Goal: Task Accomplishment & Management: Complete application form

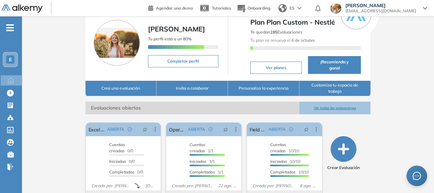
click at [326, 107] on button "Ver todas las evaluaciones" at bounding box center [334, 108] width 71 height 13
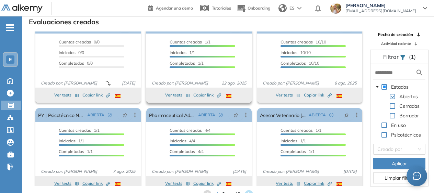
scroll to position [22, 0]
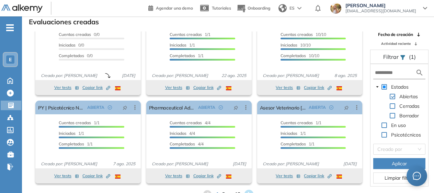
click at [250, 193] on icon at bounding box center [248, 194] width 9 height 9
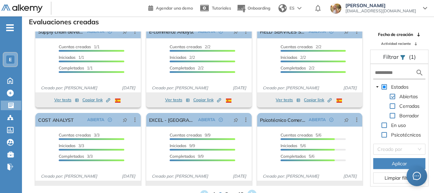
click at [251, 191] on icon at bounding box center [251, 194] width 9 height 9
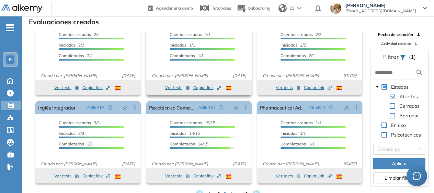
scroll to position [0, 0]
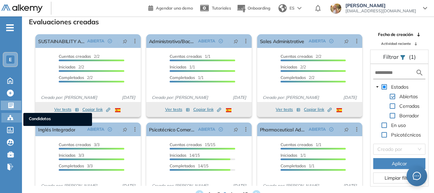
click at [9, 113] on div at bounding box center [11, 117] width 8 height 8
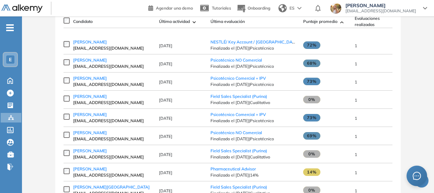
scroll to position [85, 0]
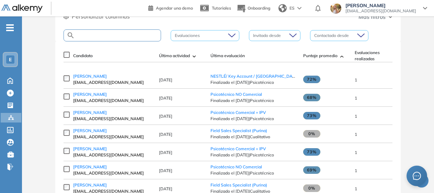
click at [97, 34] on input "text" at bounding box center [118, 35] width 86 height 5
type input "*******"
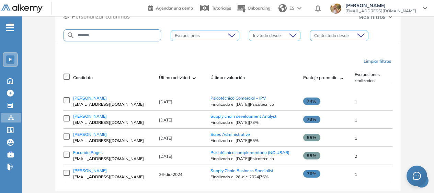
click at [250, 101] on span "Psicotécnico Comercial + IPV" at bounding box center [237, 98] width 55 height 5
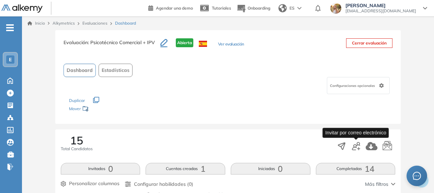
click at [355, 148] on icon "button" at bounding box center [356, 146] width 8 height 8
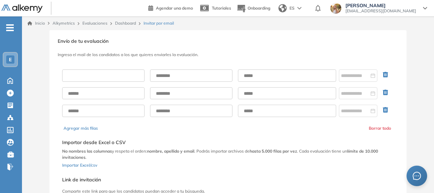
click at [102, 79] on input "text" at bounding box center [103, 76] width 82 height 12
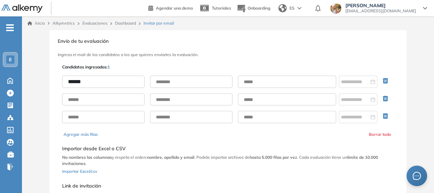
type input "******"
click at [168, 81] on input "text" at bounding box center [191, 82] width 82 height 12
type input "*********"
click at [252, 79] on input "text" at bounding box center [287, 82] width 98 height 12
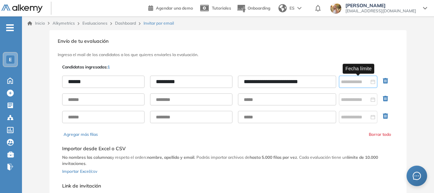
type input "**********"
click at [351, 78] on input at bounding box center [355, 82] width 28 height 8
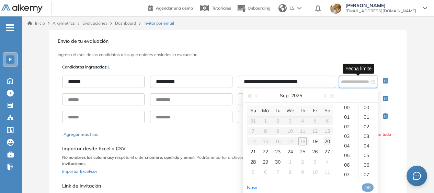
click at [326, 142] on div "20" at bounding box center [327, 142] width 8 height 8
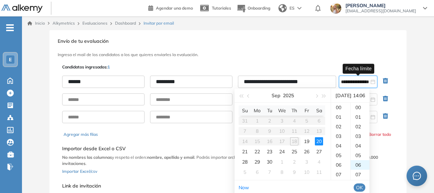
scroll to position [58, 0]
click at [341, 136] on div "17" at bounding box center [340, 137] width 19 height 10
click at [360, 137] on div "09" at bounding box center [359, 137] width 19 height 10
type input "**********"
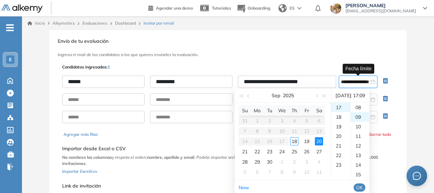
scroll to position [86, 0]
click at [363, 188] on span "OK" at bounding box center [359, 188] width 7 height 8
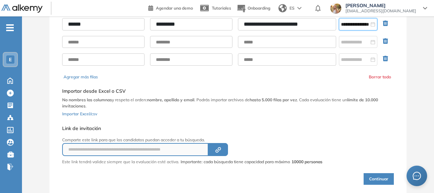
scroll to position [69, 0]
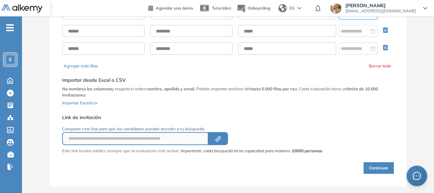
click at [379, 164] on button "Continuar" at bounding box center [378, 169] width 30 height 12
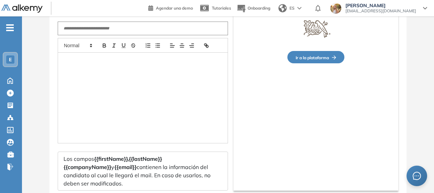
type input "**********"
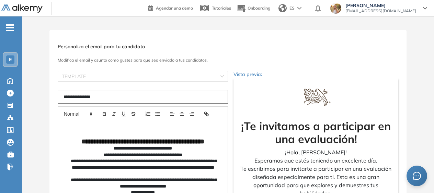
scroll to position [116, 0]
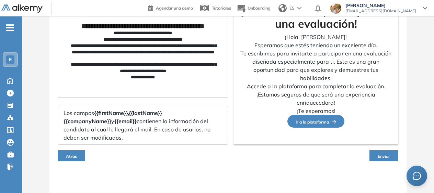
click at [389, 159] on button "Enviar" at bounding box center [383, 156] width 29 height 11
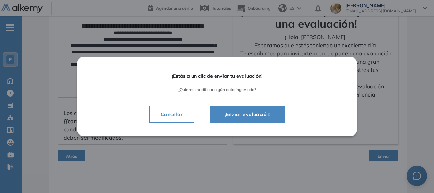
click at [254, 111] on span "¡Enviar evaluación!" at bounding box center [247, 114] width 57 height 8
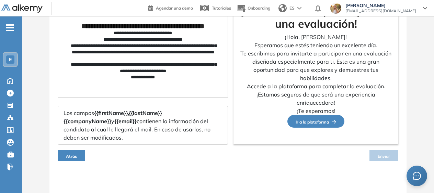
scroll to position [109, 0]
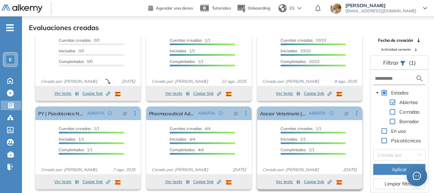
scroll to position [16, 0]
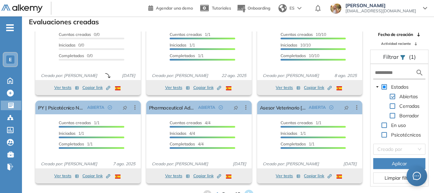
click at [253, 192] on icon at bounding box center [248, 194] width 9 height 9
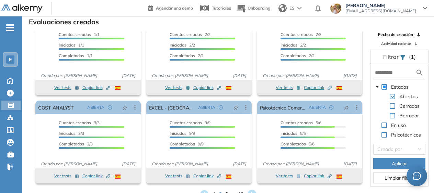
click at [250, 189] on icon at bounding box center [251, 194] width 11 height 11
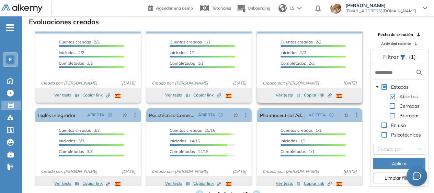
scroll to position [22, 0]
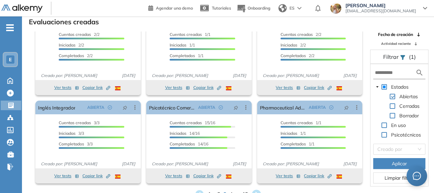
click at [256, 190] on icon at bounding box center [256, 194] width 9 height 9
